Goal: Task Accomplishment & Management: Complete application form

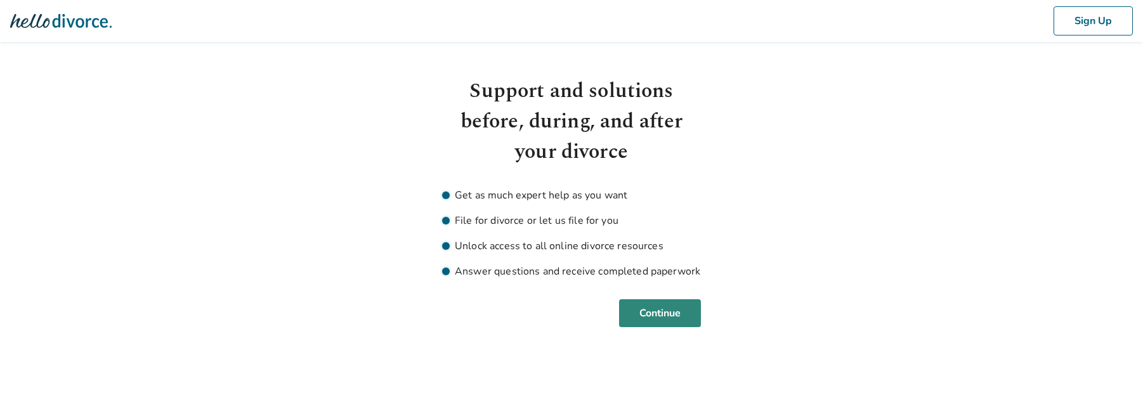
click at [654, 300] on button "Continue" at bounding box center [660, 313] width 82 height 28
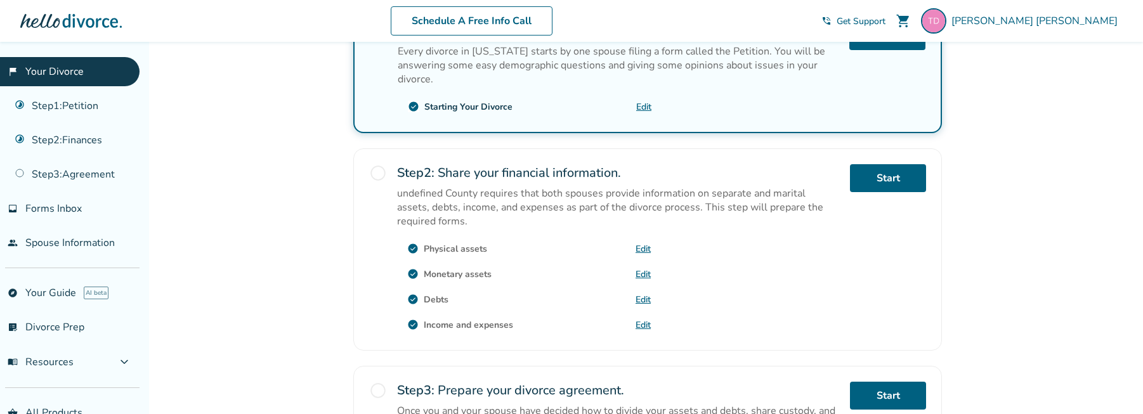
scroll to position [278, 0]
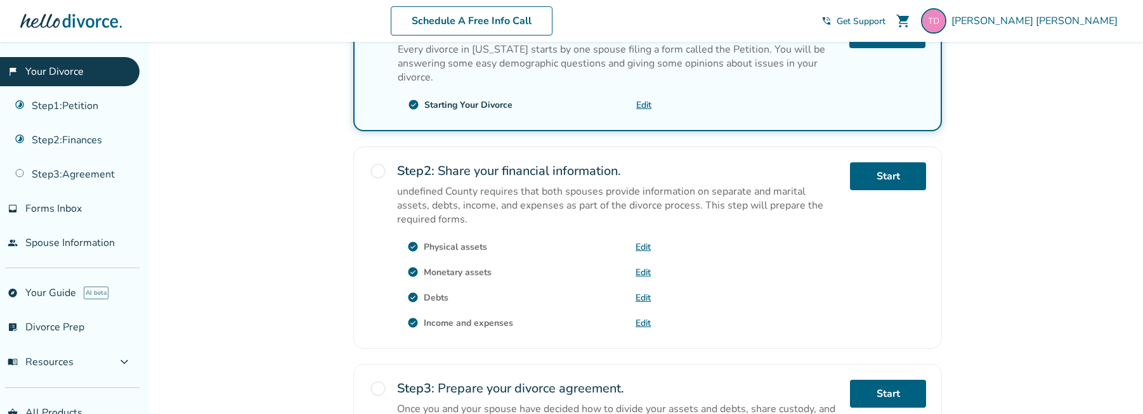
click at [641, 244] on link "Edit" at bounding box center [643, 247] width 15 height 12
click at [382, 172] on span "radio_button_unchecked" at bounding box center [378, 171] width 18 height 18
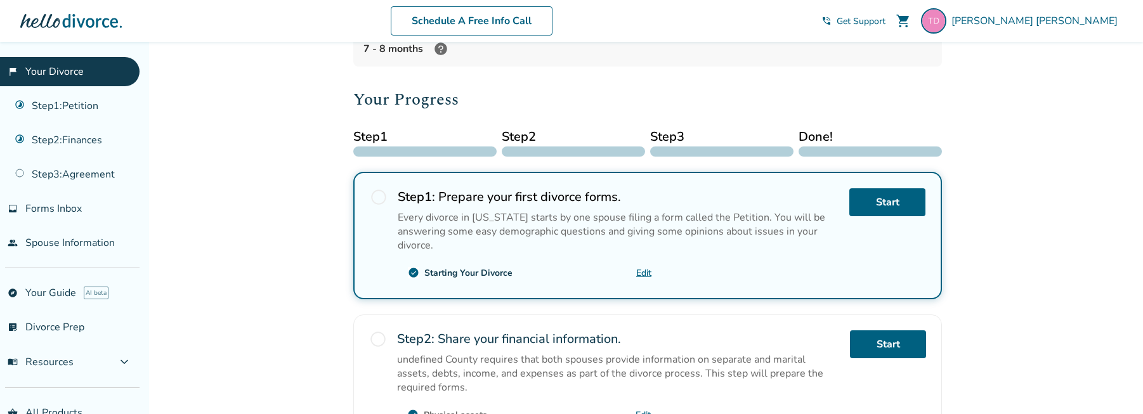
scroll to position [136, 0]
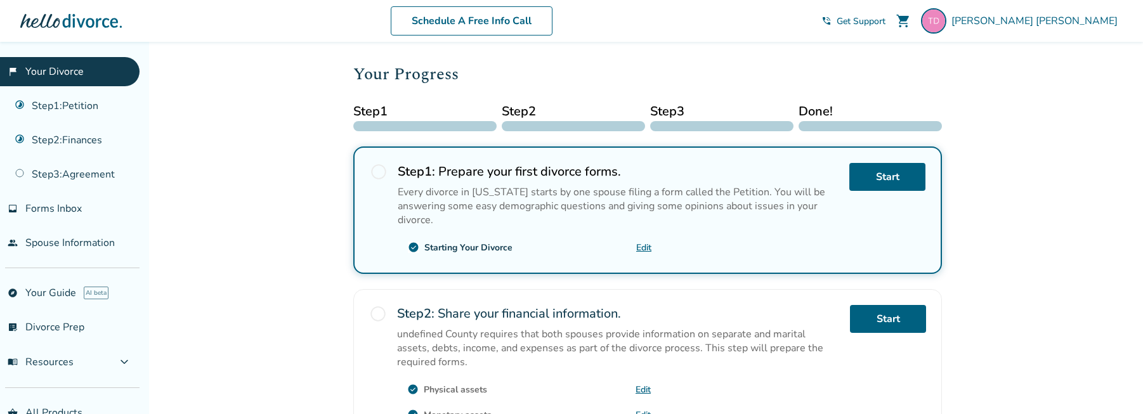
click at [382, 168] on span "radio_button_unchecked" at bounding box center [379, 172] width 18 height 18
click at [878, 184] on link "Start" at bounding box center [887, 177] width 76 height 28
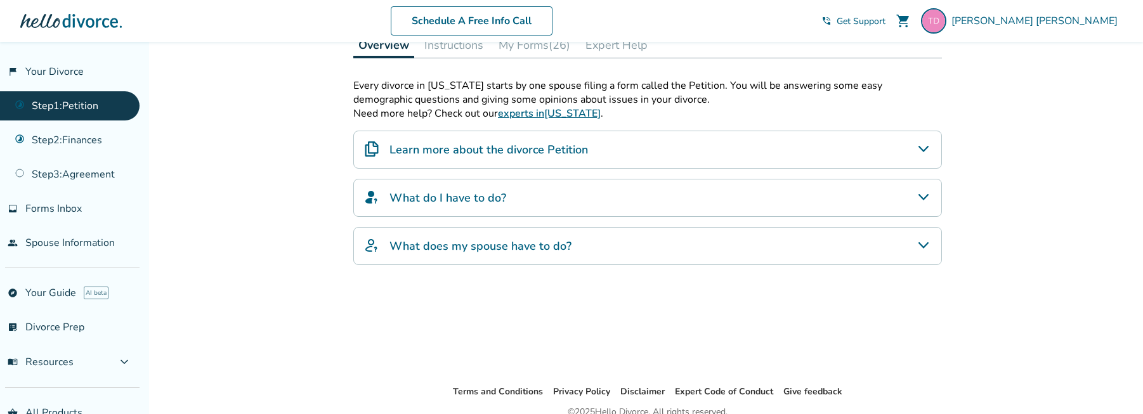
scroll to position [208, 0]
click at [919, 196] on icon "What do I have to do?" at bounding box center [923, 195] width 15 height 15
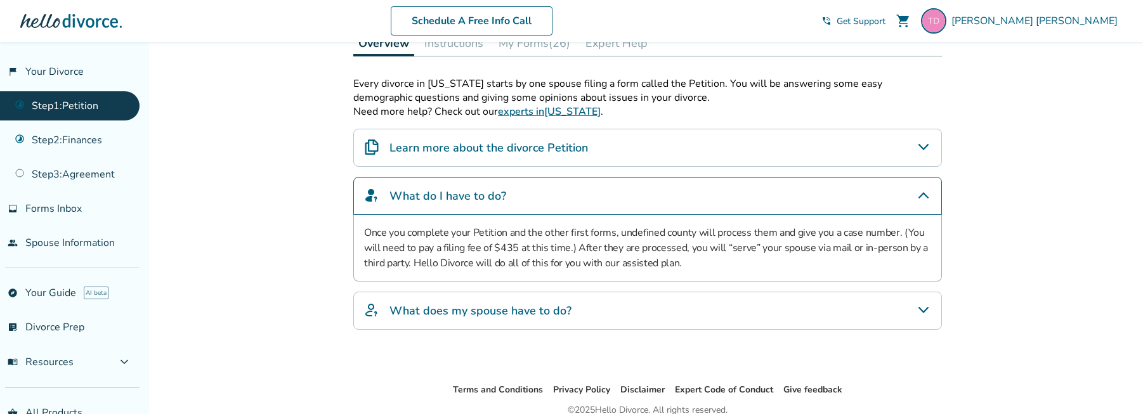
click at [927, 307] on icon "What does my spouse have to do?" at bounding box center [923, 310] width 10 height 6
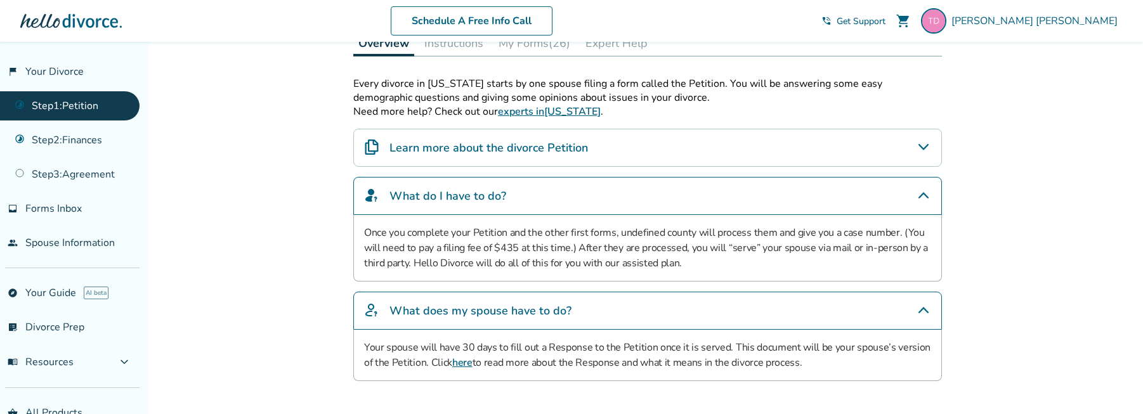
click at [918, 145] on icon "Learn more about the divorce Petition" at bounding box center [923, 147] width 10 height 6
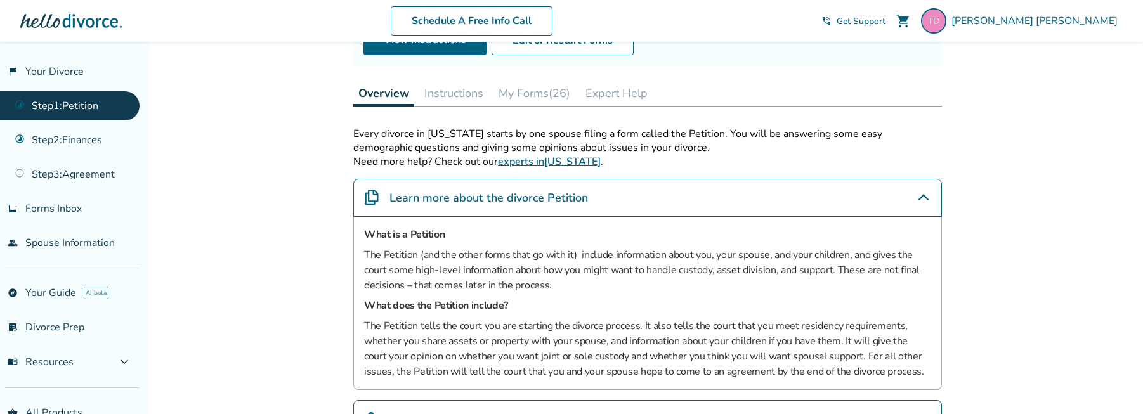
scroll to position [157, 0]
click at [436, 93] on button "Instructions" at bounding box center [453, 94] width 69 height 25
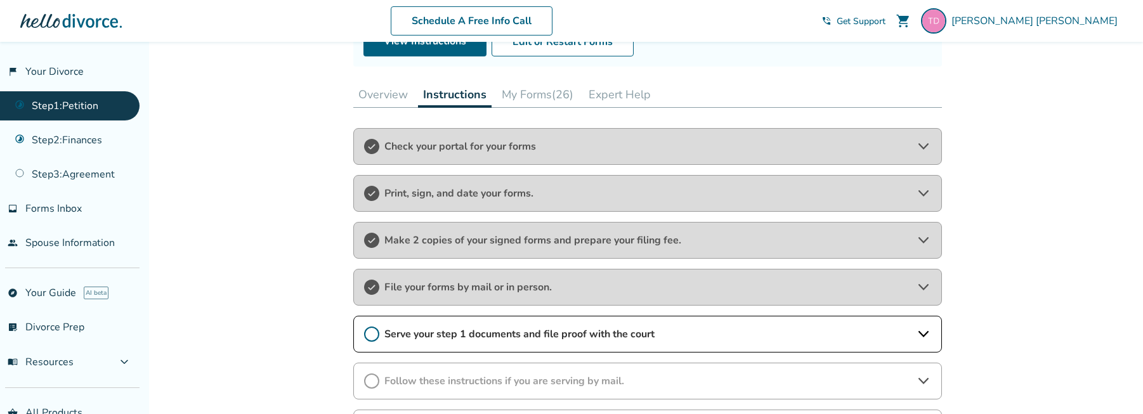
click at [370, 336] on icon at bounding box center [371, 334] width 15 height 15
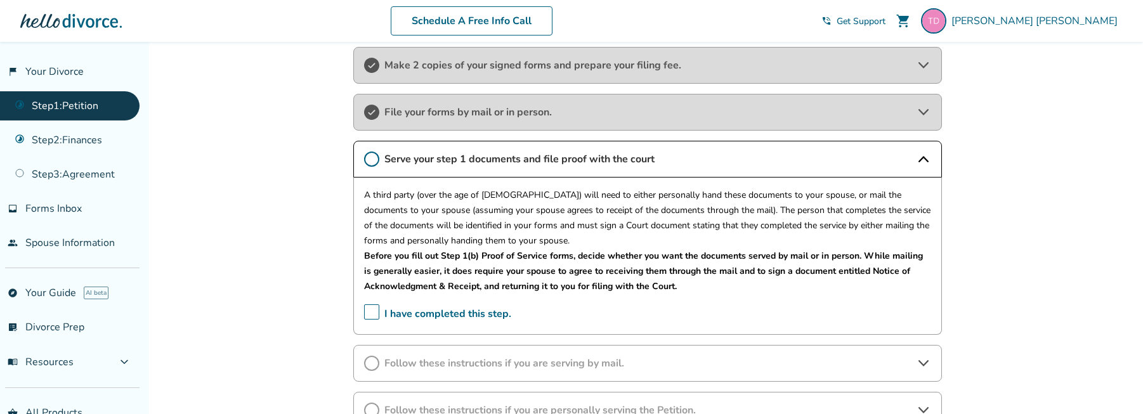
scroll to position [328, 0]
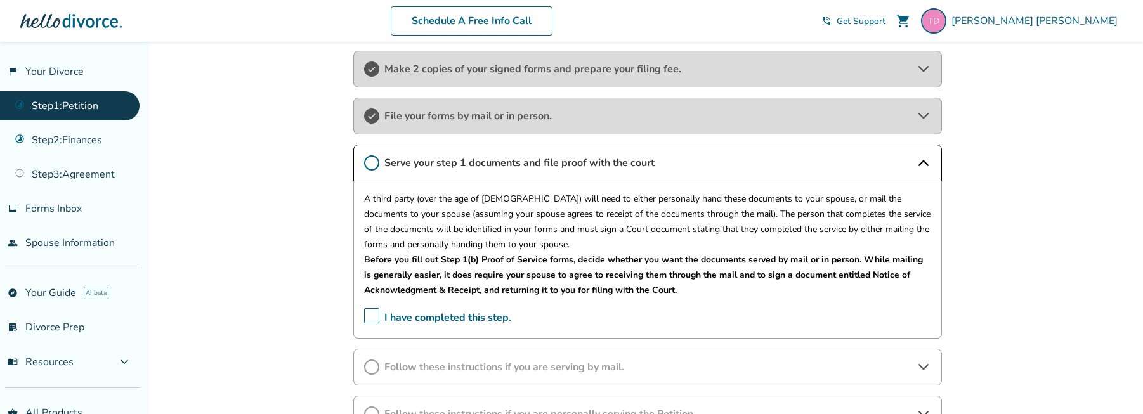
click at [370, 311] on span "I have completed this step." at bounding box center [437, 318] width 147 height 20
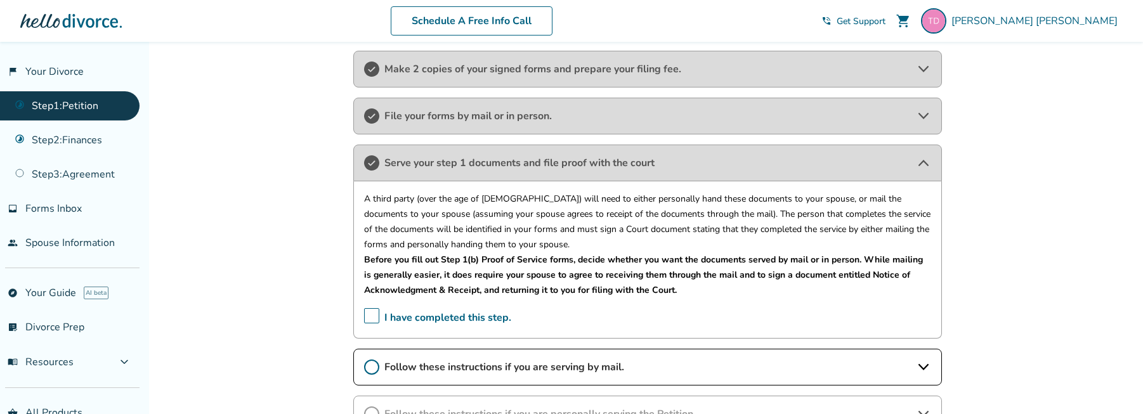
click at [368, 366] on icon at bounding box center [371, 367] width 15 height 15
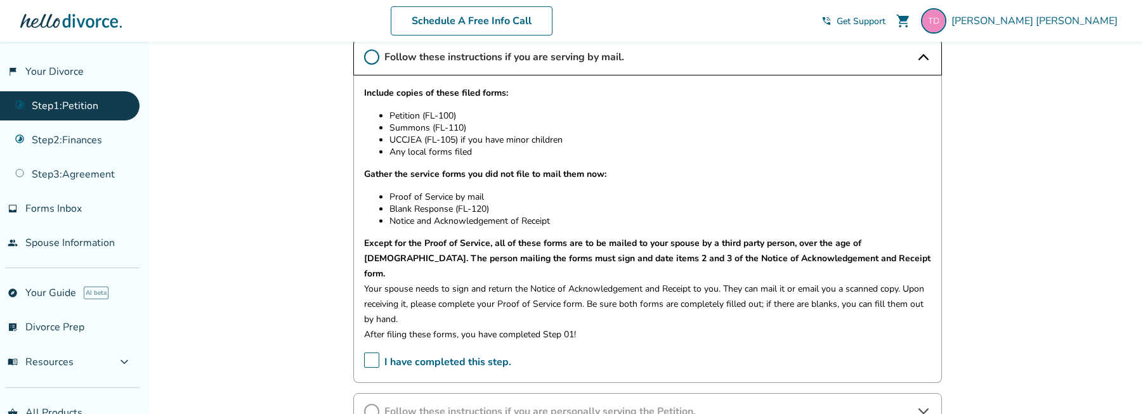
scroll to position [641, 0]
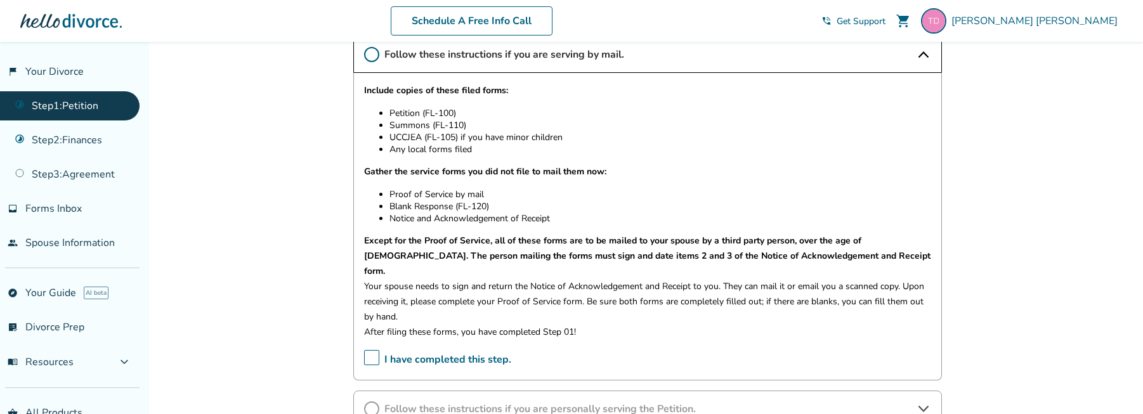
click at [370, 350] on span "I have completed this step." at bounding box center [437, 360] width 147 height 20
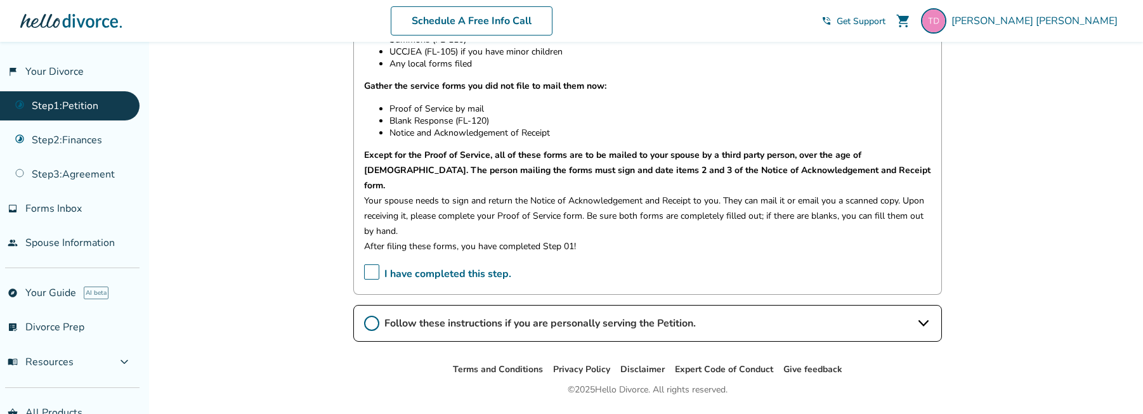
scroll to position [748, 0]
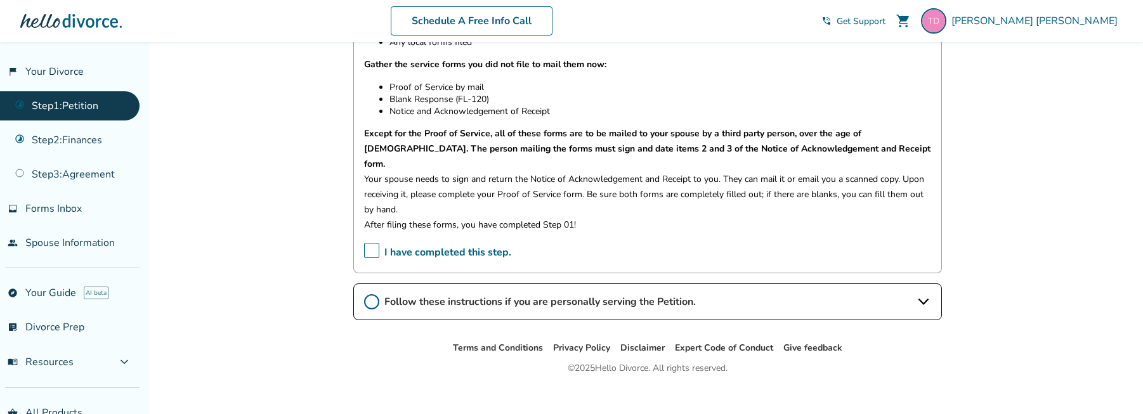
click at [374, 294] on icon at bounding box center [371, 301] width 15 height 15
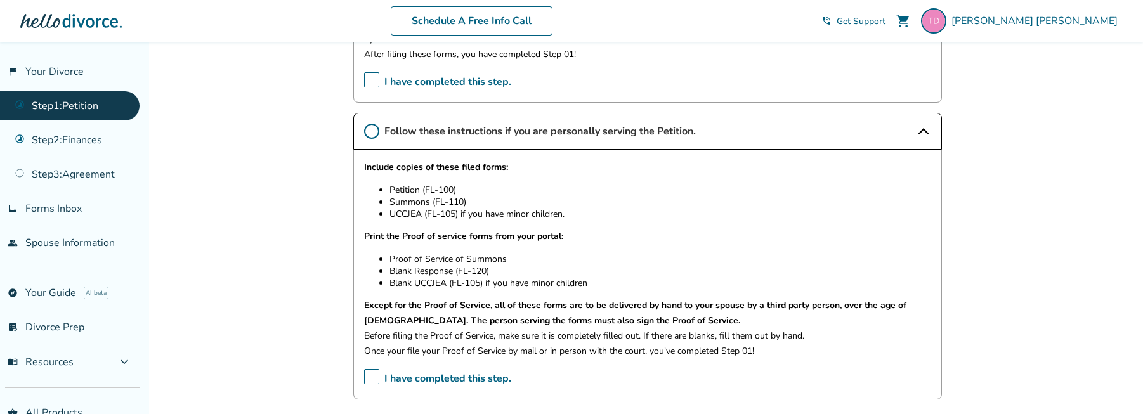
scroll to position [920, 0]
click at [377, 368] on span "I have completed this step." at bounding box center [437, 378] width 147 height 20
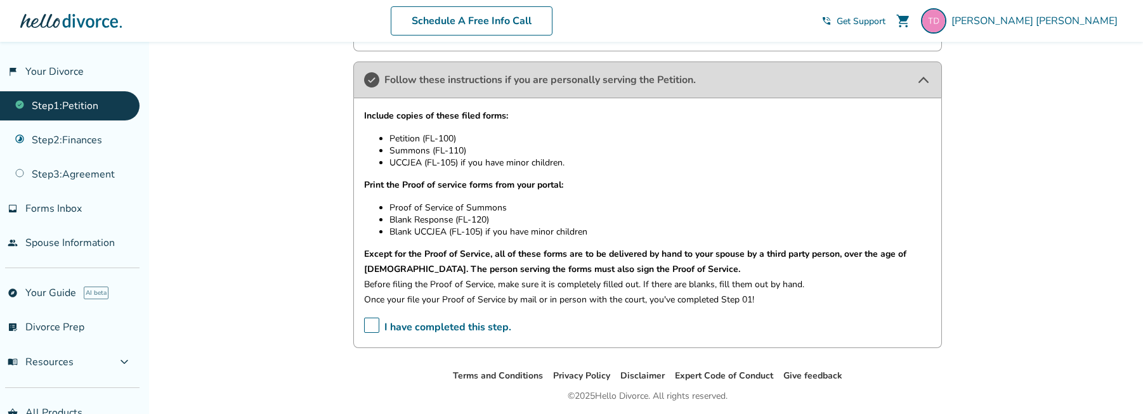
scroll to position [998, 0]
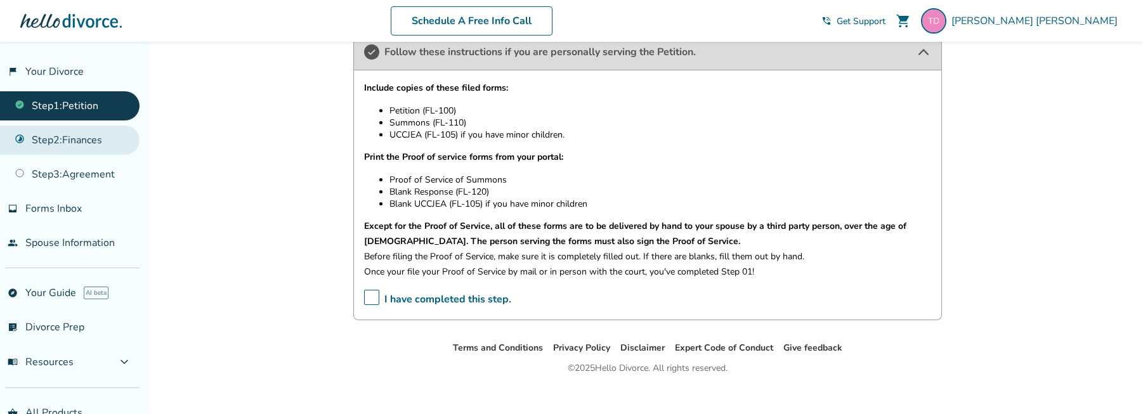
click at [73, 143] on link "Step 2 : Finances" at bounding box center [70, 140] width 140 height 29
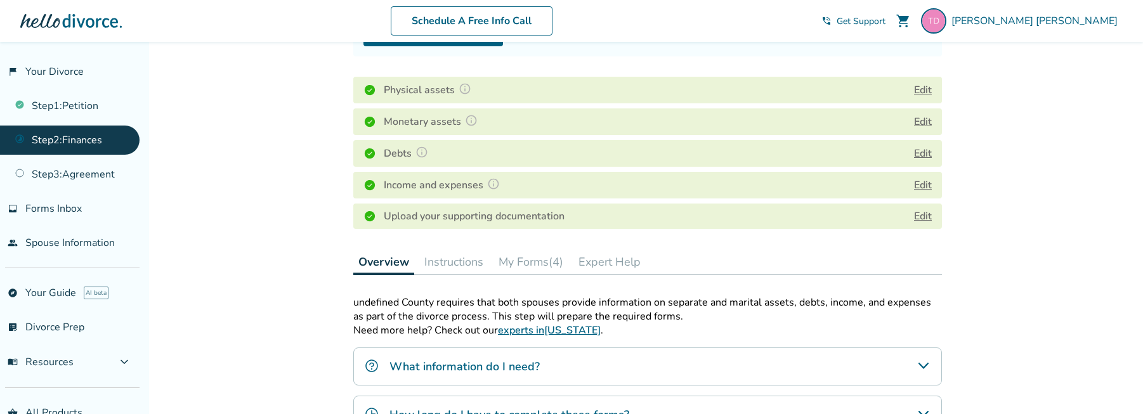
scroll to position [169, 0]
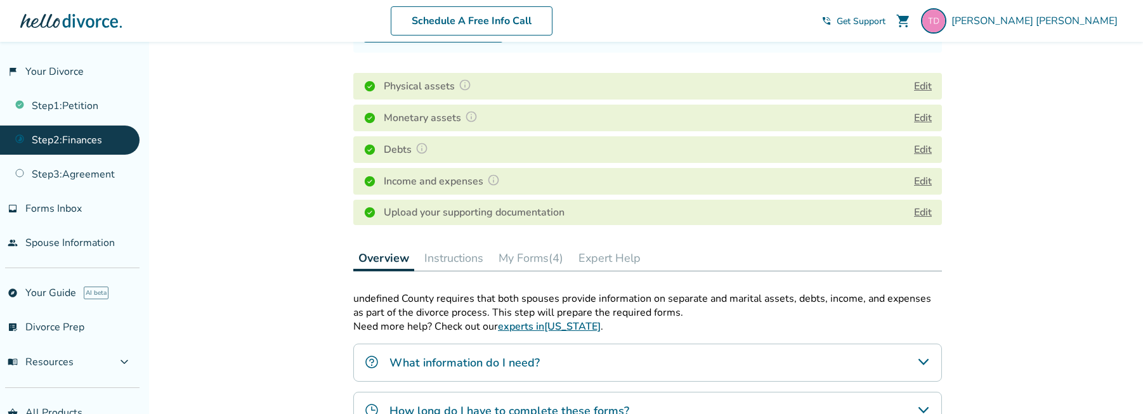
click at [443, 256] on button "Instructions" at bounding box center [453, 257] width 69 height 25
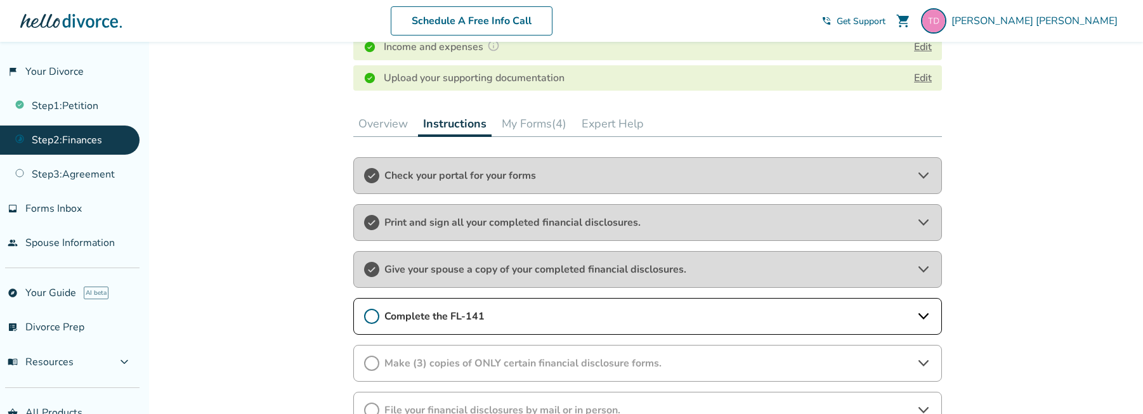
scroll to position [304, 0]
click at [927, 311] on icon at bounding box center [923, 315] width 15 height 15
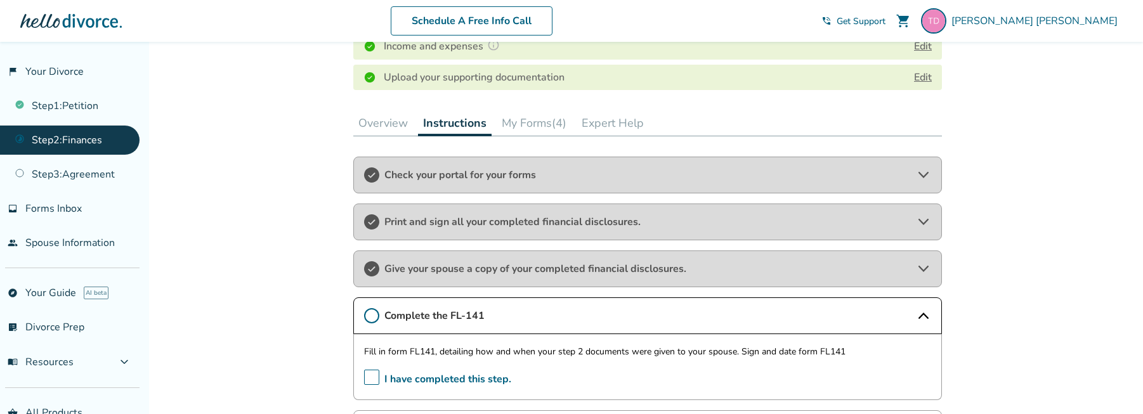
click at [372, 377] on span "I have completed this step." at bounding box center [437, 380] width 147 height 20
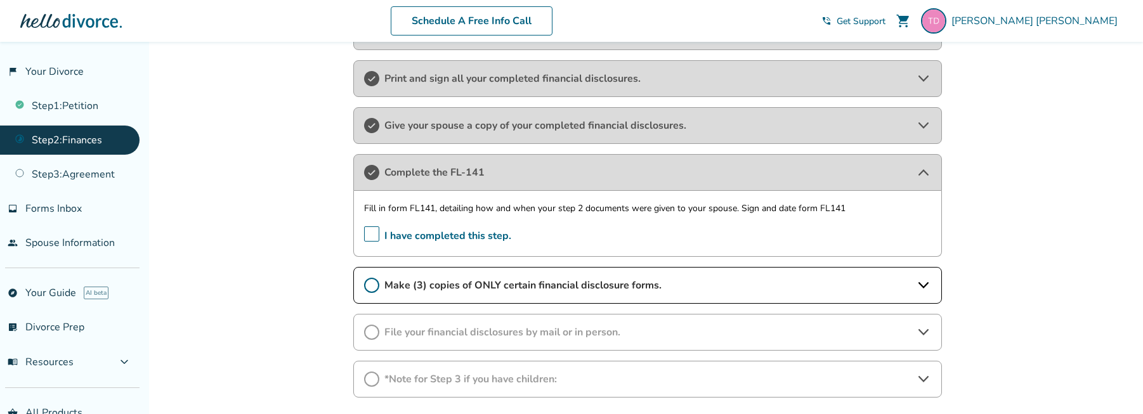
scroll to position [448, 0]
click at [922, 282] on icon at bounding box center [923, 284] width 15 height 15
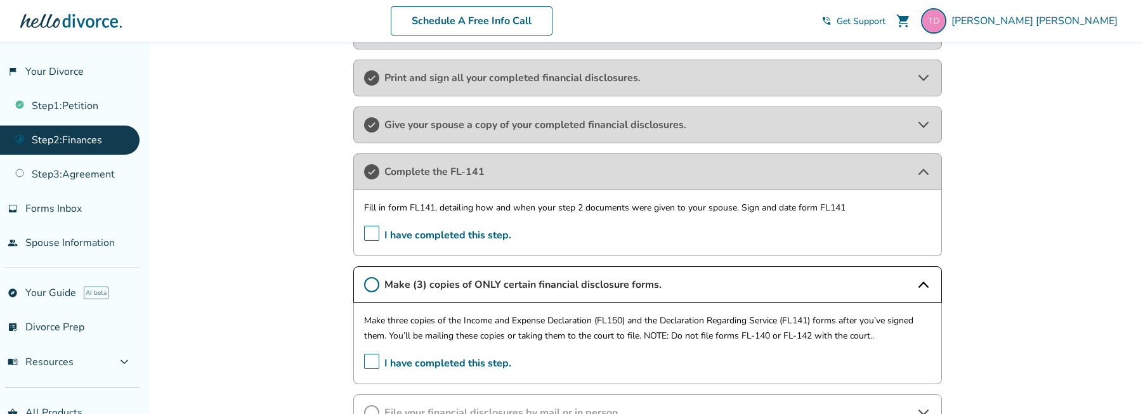
click at [377, 362] on span "I have completed this step." at bounding box center [437, 364] width 147 height 20
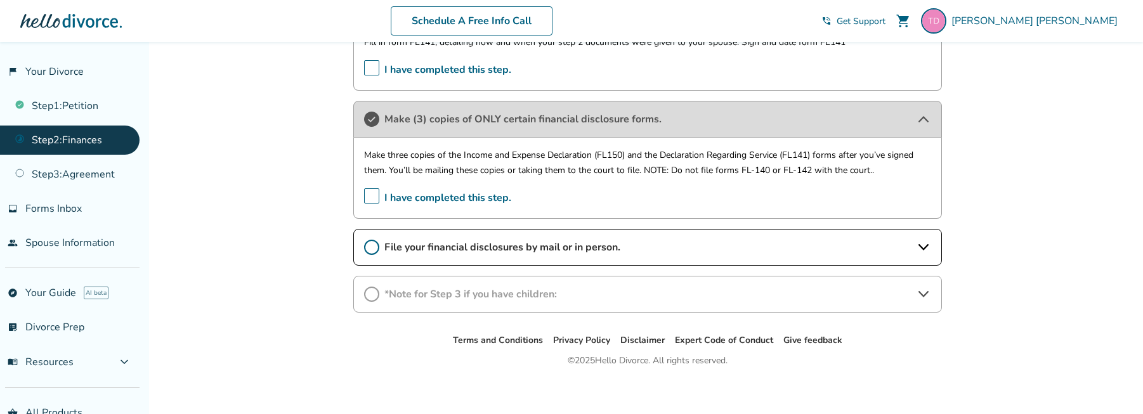
scroll to position [615, 0]
click at [370, 247] on icon at bounding box center [371, 246] width 15 height 15
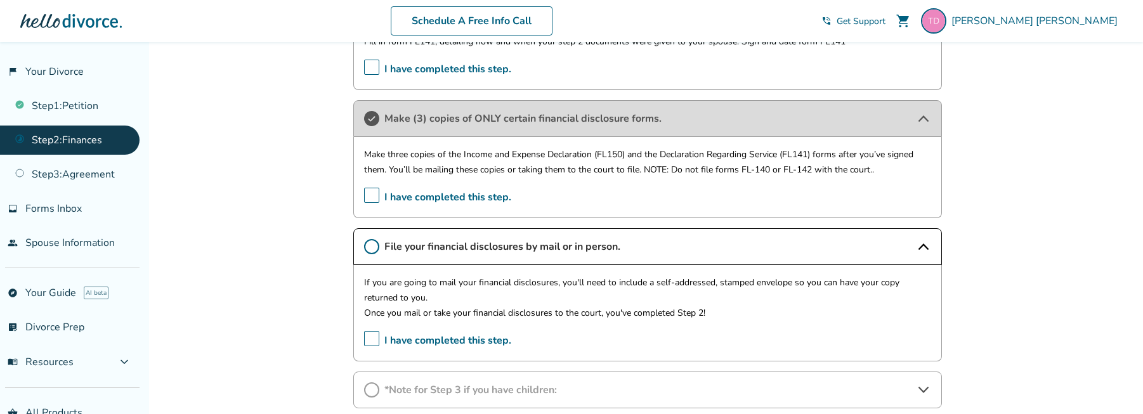
click at [367, 336] on span "I have completed this step." at bounding box center [437, 341] width 147 height 20
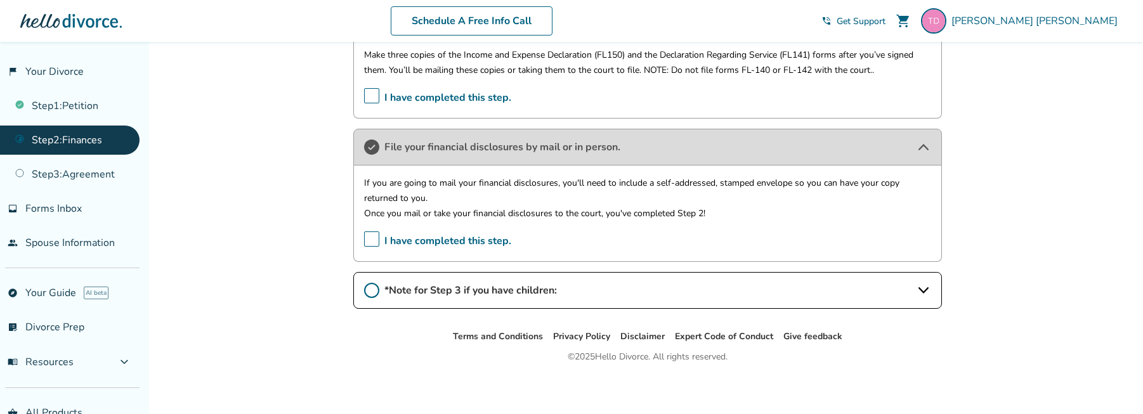
scroll to position [718, 0]
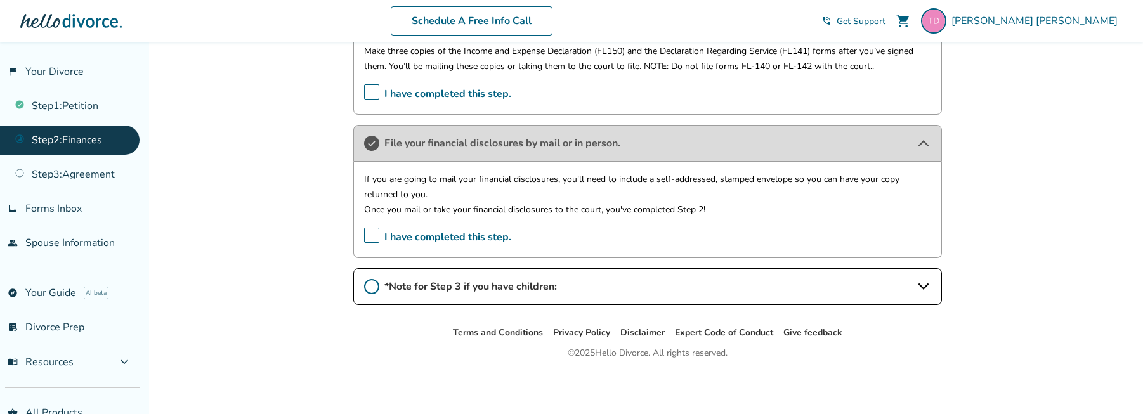
click at [832, 287] on span "*Note for Step 3 if you have children:" at bounding box center [647, 287] width 526 height 14
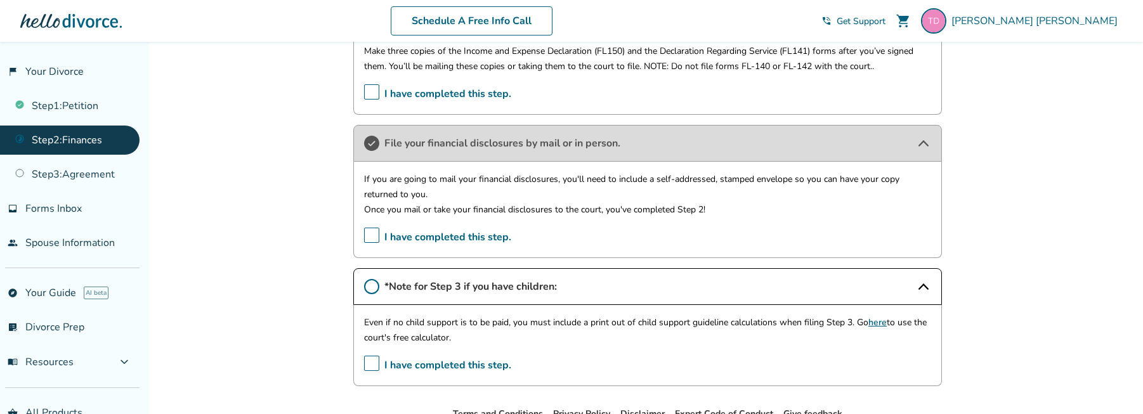
click at [879, 324] on link "here" at bounding box center [877, 323] width 18 height 12
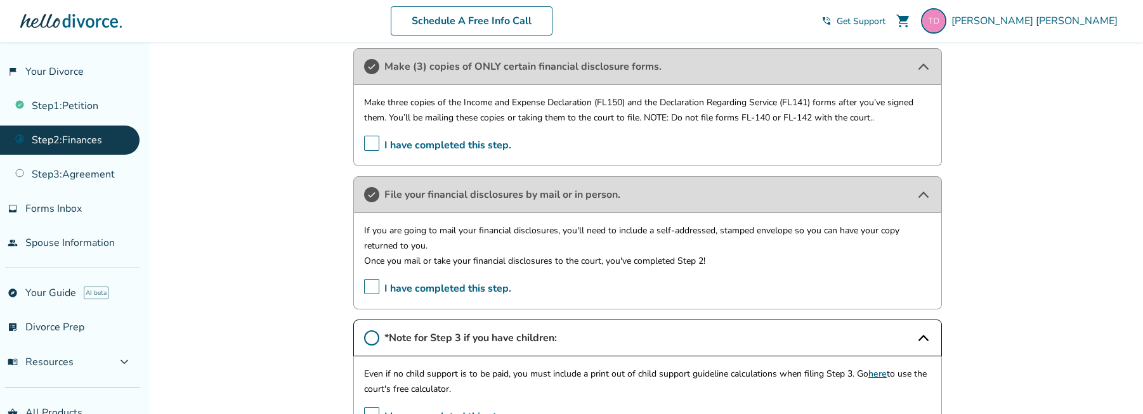
scroll to position [665, 0]
click at [87, 174] on link "Step 3 : Agreement" at bounding box center [70, 174] width 140 height 29
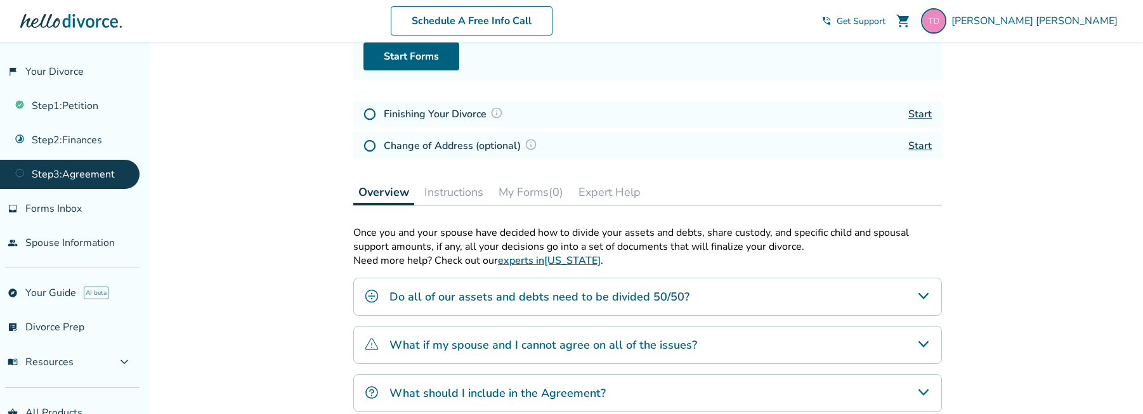
scroll to position [145, 0]
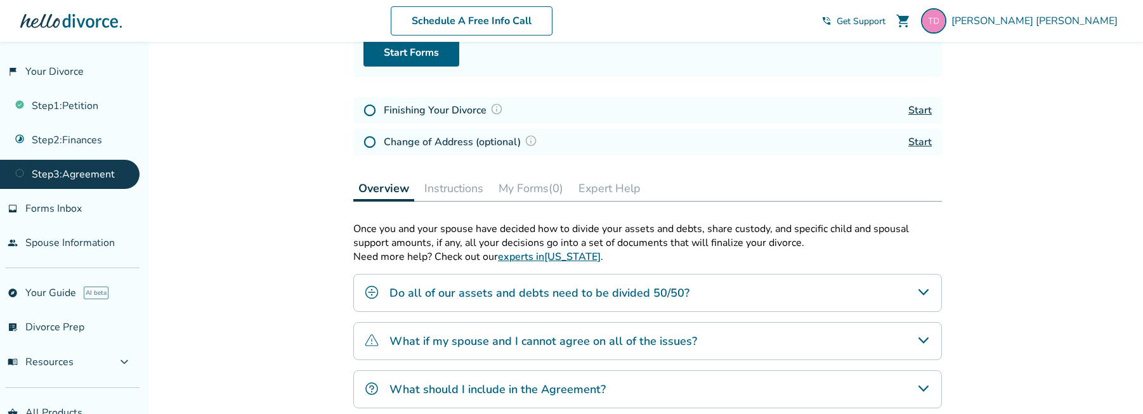
click at [925, 292] on icon "Do all of our assets and debts need to be divided 50/50?" at bounding box center [923, 292] width 10 height 6
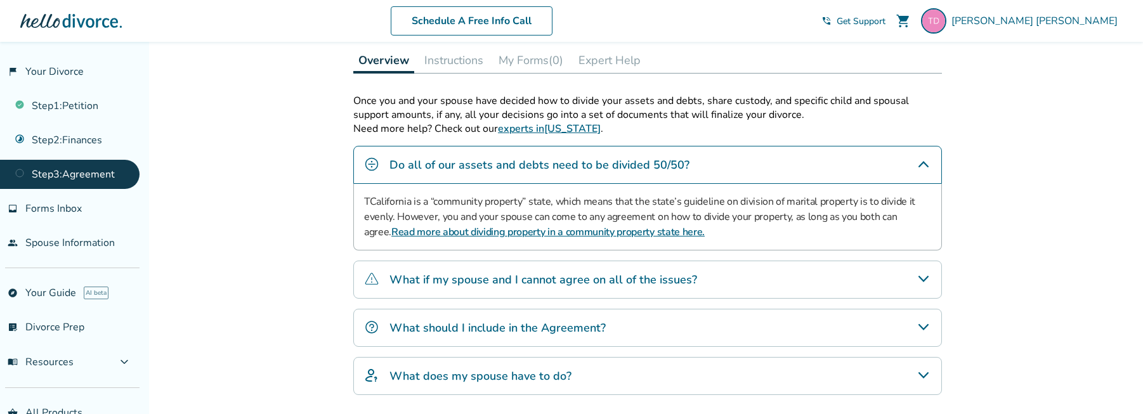
scroll to position [275, 0]
click at [920, 283] on icon "What if my spouse and I cannot agree on all of the issues?" at bounding box center [923, 277] width 15 height 15
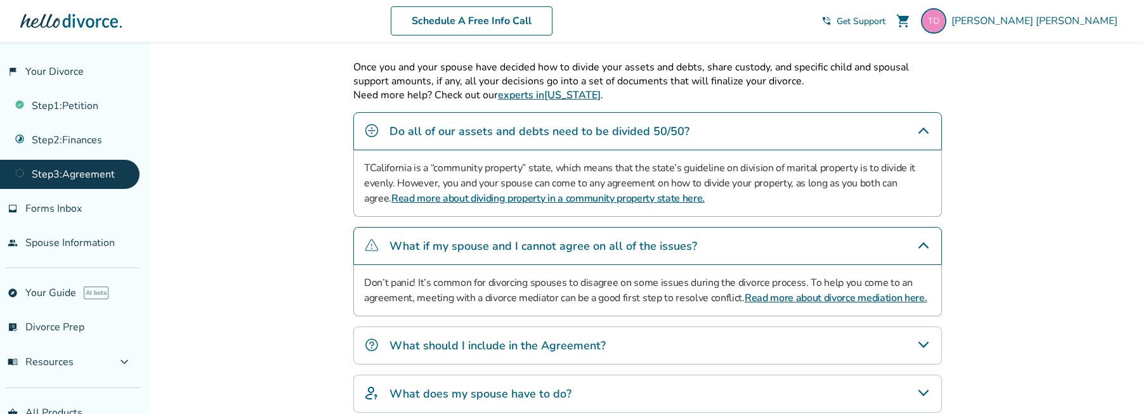
scroll to position [311, 0]
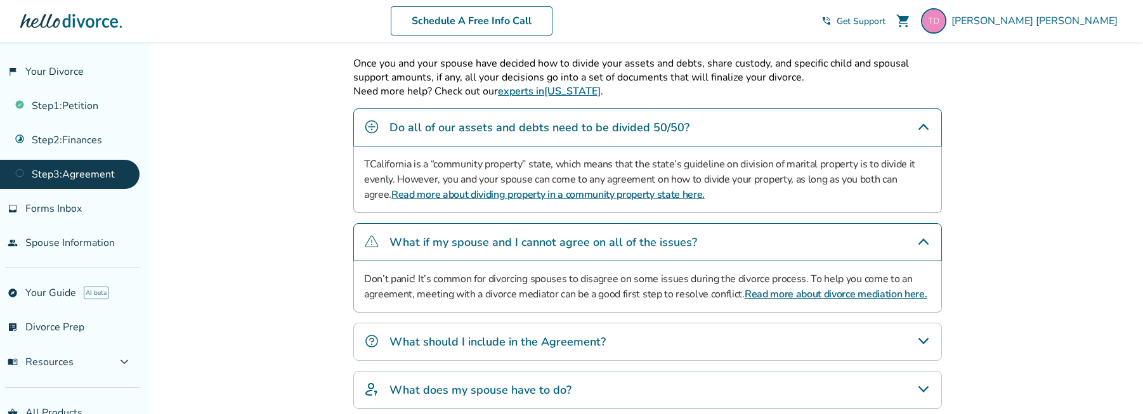
click at [926, 337] on icon "What should I include in the Agreement?" at bounding box center [923, 341] width 15 height 15
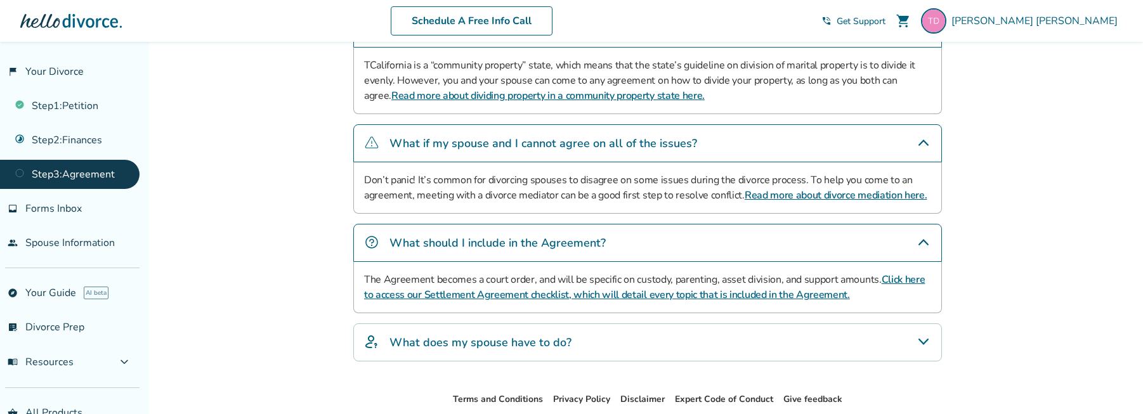
scroll to position [419, 0]
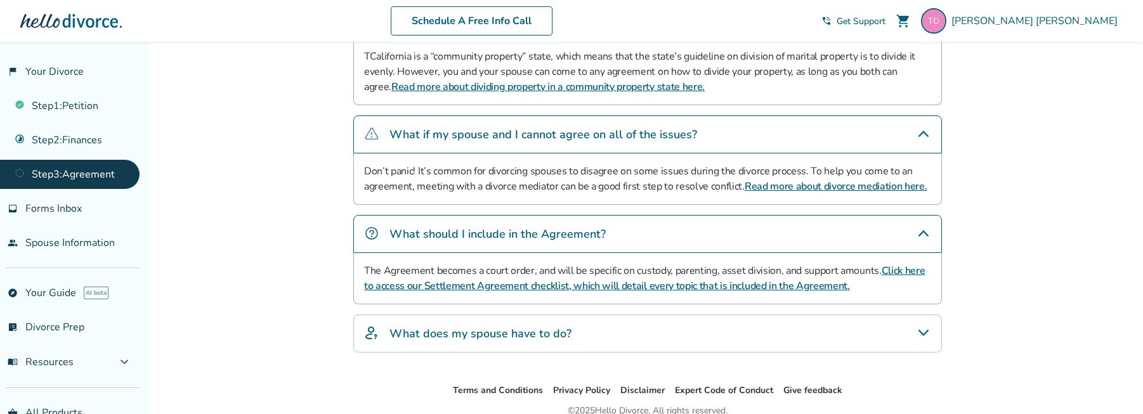
click at [913, 336] on div "What does my spouse have to do?" at bounding box center [647, 334] width 589 height 38
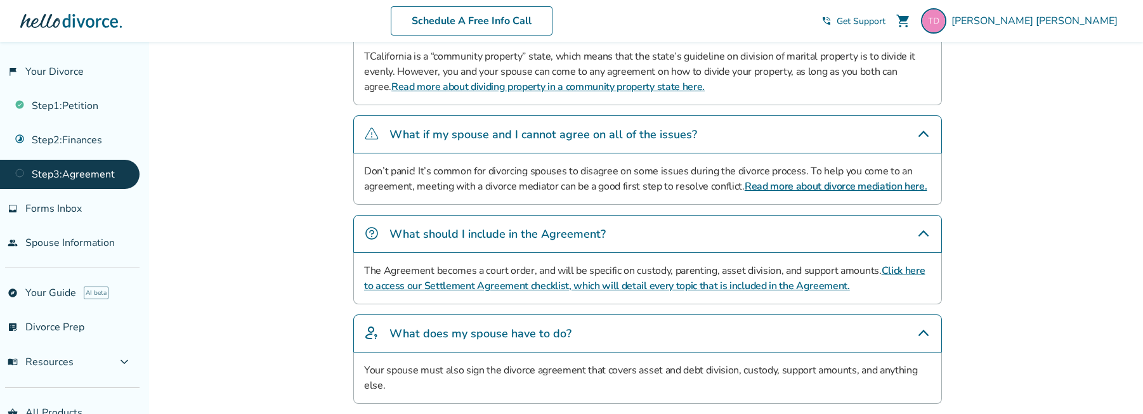
click at [653, 288] on link "Click here to access our Settlement Agreement checklist, which will detail ever…" at bounding box center [644, 278] width 561 height 29
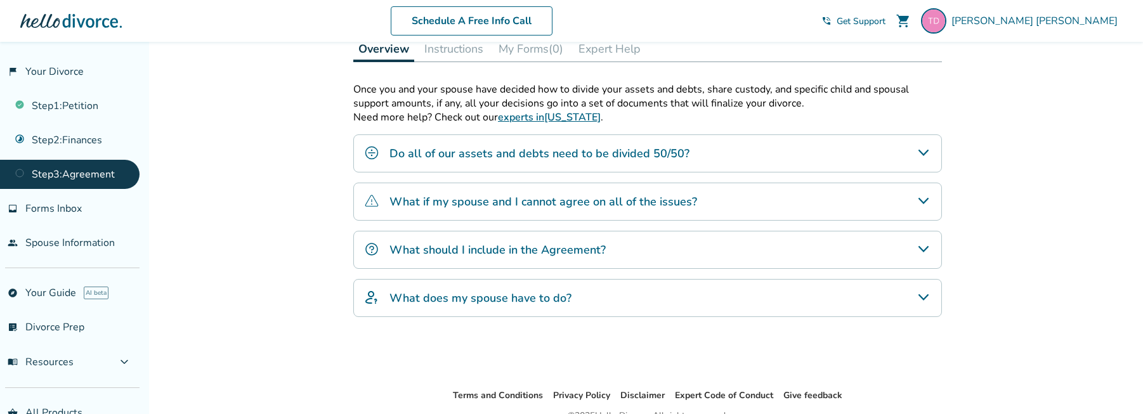
scroll to position [287, 0]
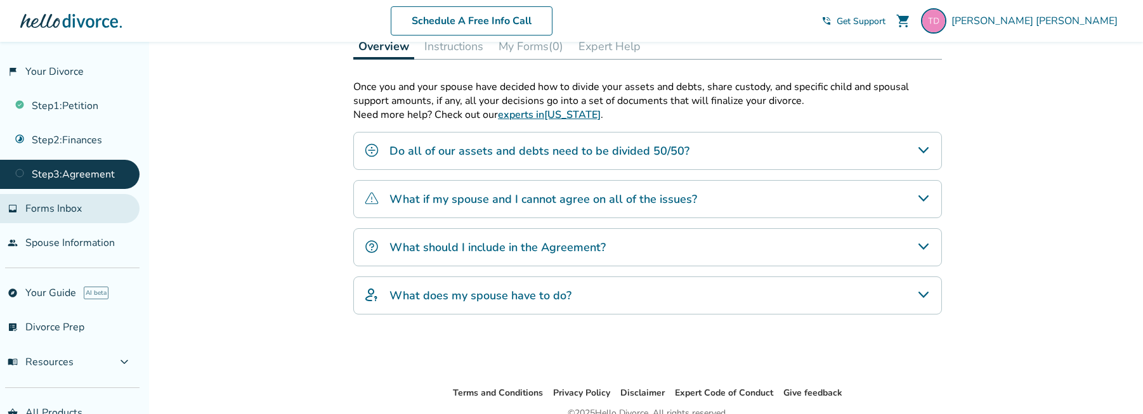
click at [63, 207] on span "Forms Inbox" at bounding box center [53, 209] width 56 height 14
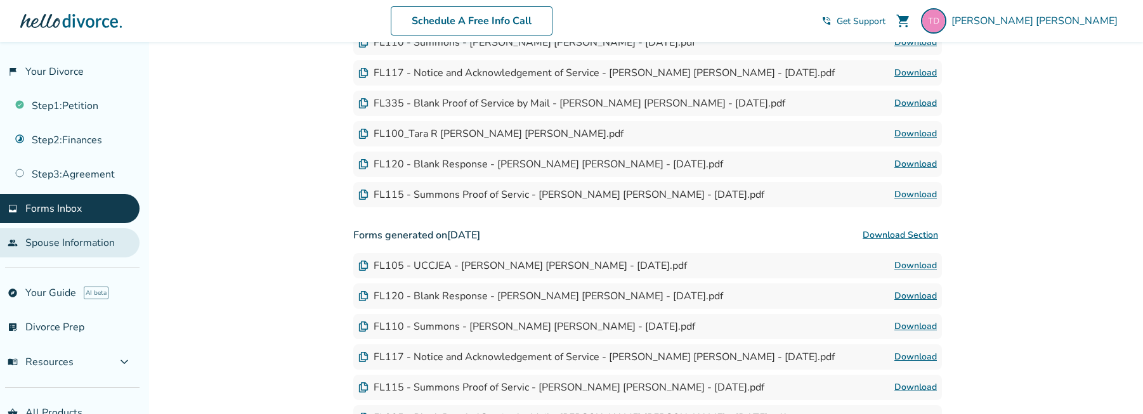
click at [55, 241] on link "people Spouse Information" at bounding box center [70, 242] width 140 height 29
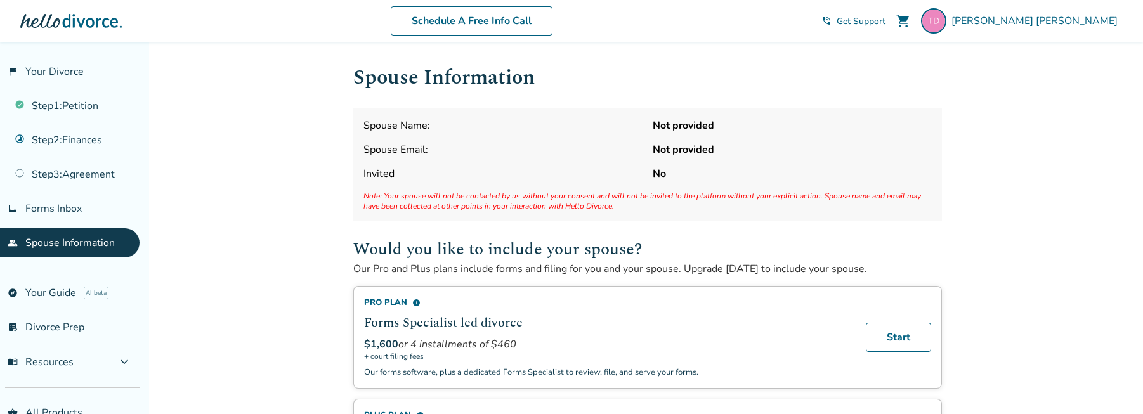
click at [646, 148] on div "Spouse Name: Not provided Spouse Email: Not provided Invited No Note: Your spou…" at bounding box center [647, 164] width 589 height 113
click at [503, 112] on div "Spouse Name: Not provided Spouse Email: Not provided Invited No Note: Your spou…" at bounding box center [647, 164] width 589 height 113
click at [453, 119] on span "Spouse Name:" at bounding box center [502, 126] width 279 height 14
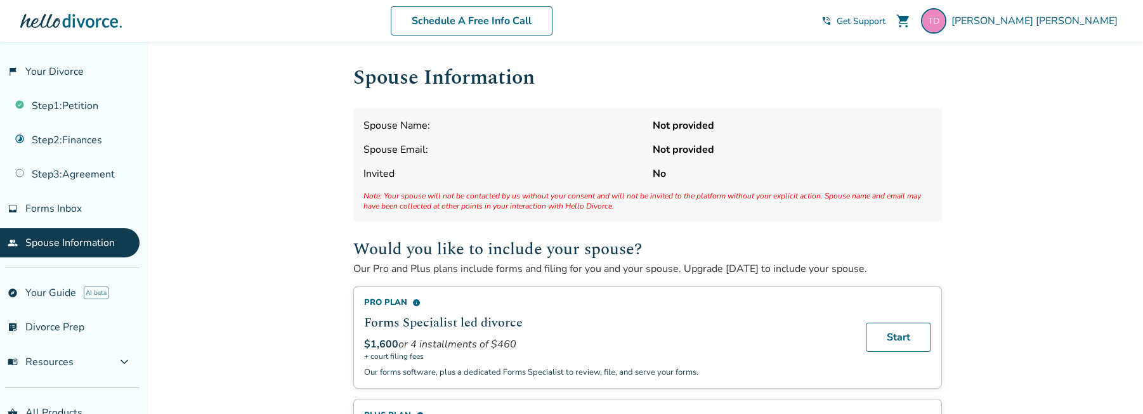
click at [495, 161] on div "Spouse Name: Not provided Spouse Email: Not provided Invited No Note: Your spou…" at bounding box center [647, 164] width 589 height 113
click at [885, 20] on span "Get Support" at bounding box center [861, 21] width 49 height 12
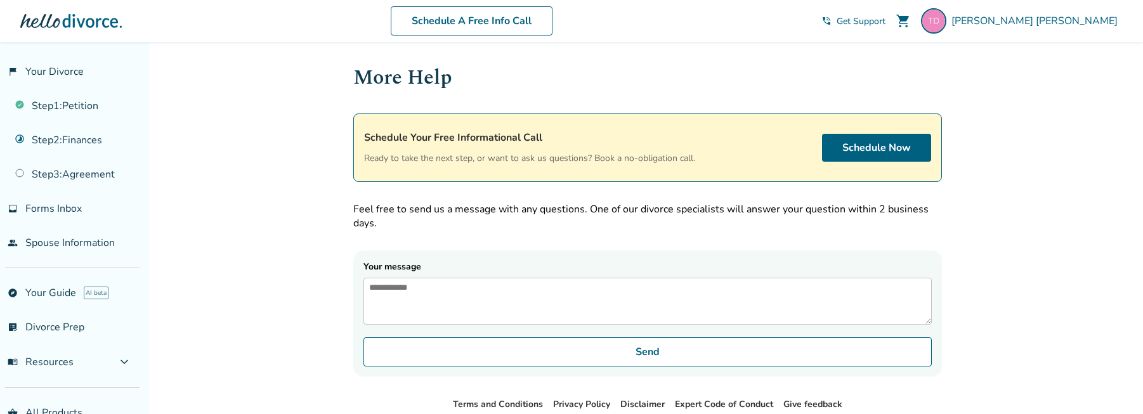
click at [410, 297] on textarea "Your message" at bounding box center [647, 301] width 568 height 47
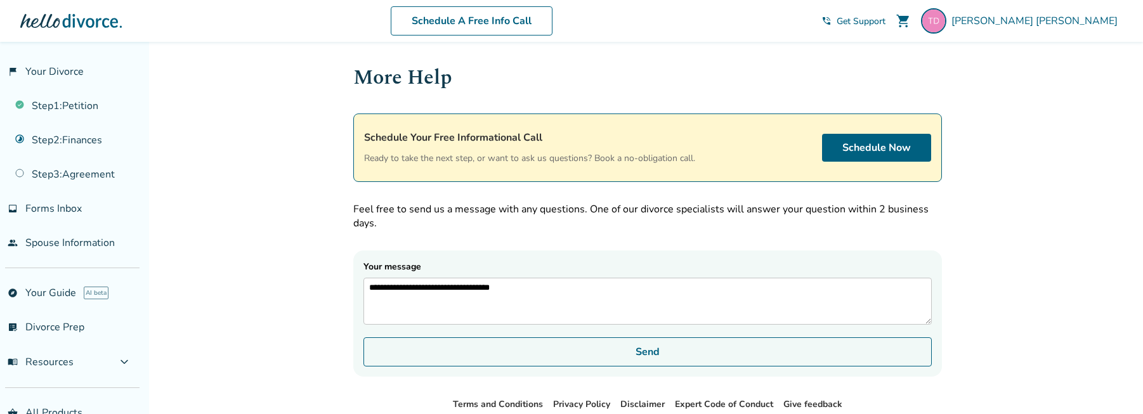
type textarea "**********"
click at [434, 367] on button "Send" at bounding box center [647, 351] width 568 height 29
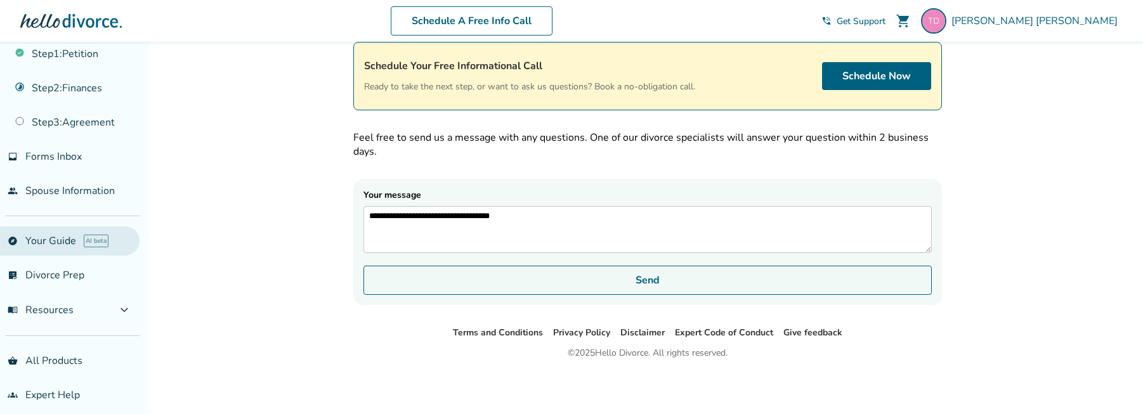
scroll to position [63, 0]
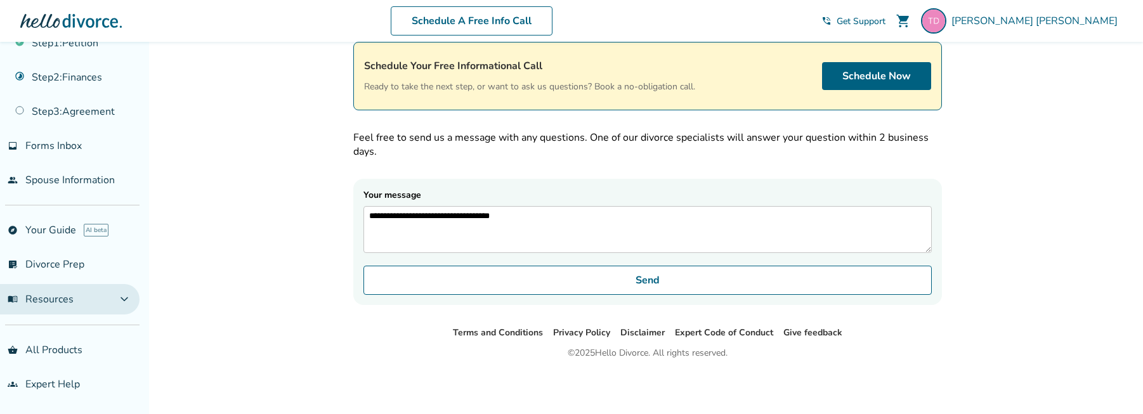
click at [132, 298] on span "expand_more" at bounding box center [124, 299] width 15 height 15
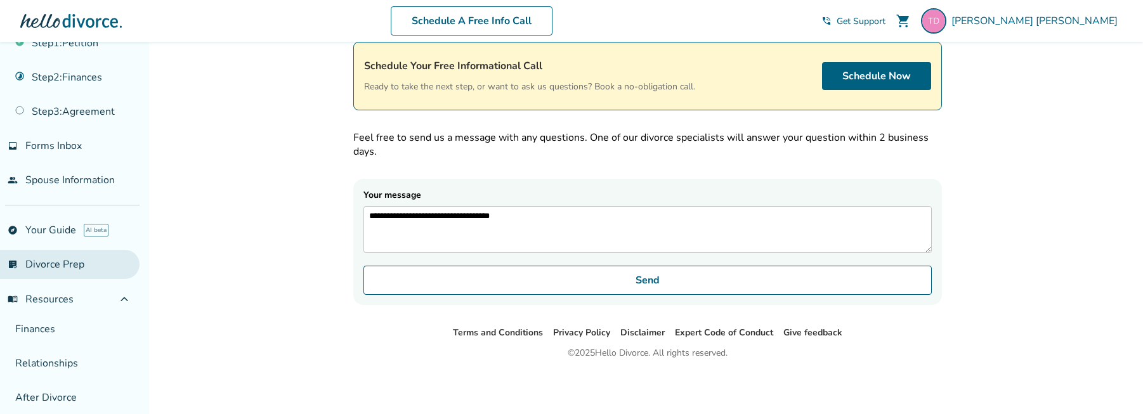
click at [84, 262] on link "list_alt_check Divorce Prep" at bounding box center [70, 264] width 140 height 29
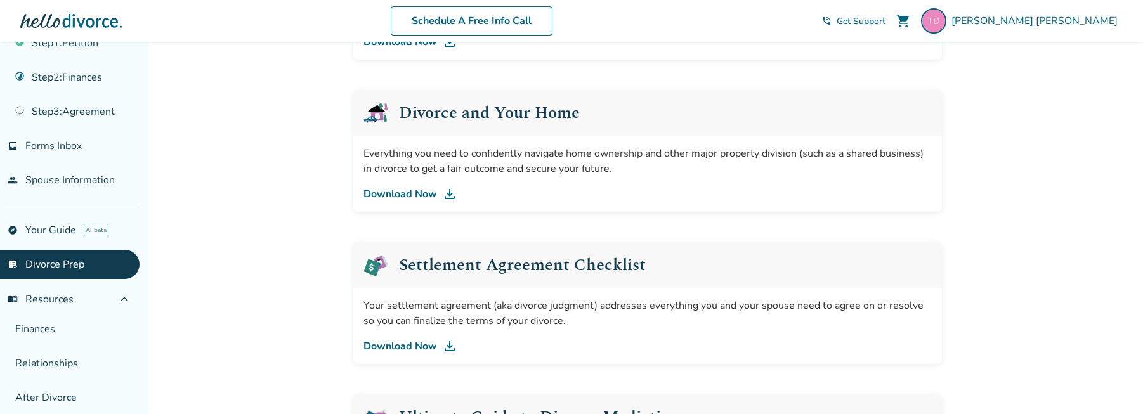
scroll to position [454, 0]
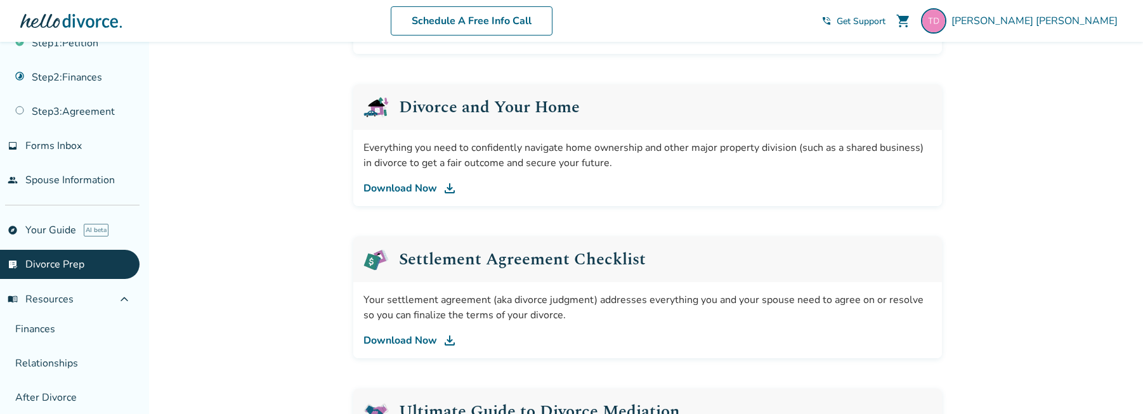
click at [433, 337] on link "Download Now" at bounding box center [647, 340] width 568 height 15
